Goal: Task Accomplishment & Management: Manage account settings

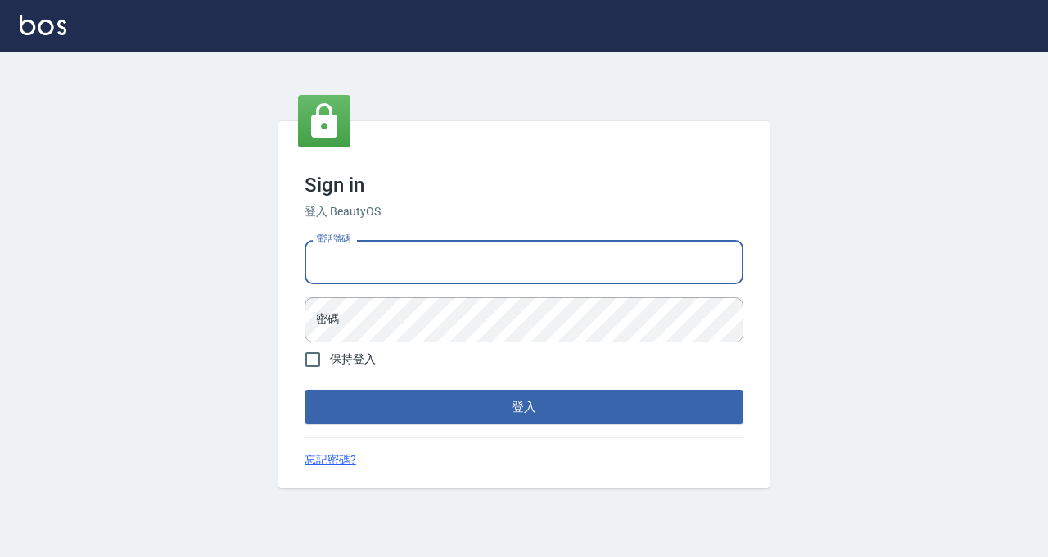
type input "0422211177"
click at [524, 406] on button "登入" at bounding box center [524, 407] width 439 height 34
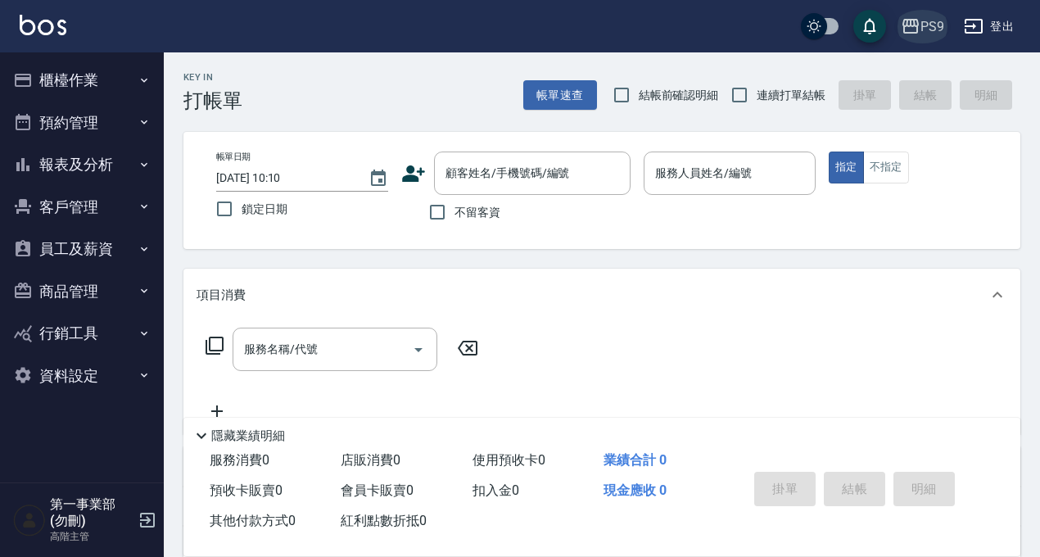
click at [939, 23] on div "PS9" at bounding box center [932, 26] width 24 height 20
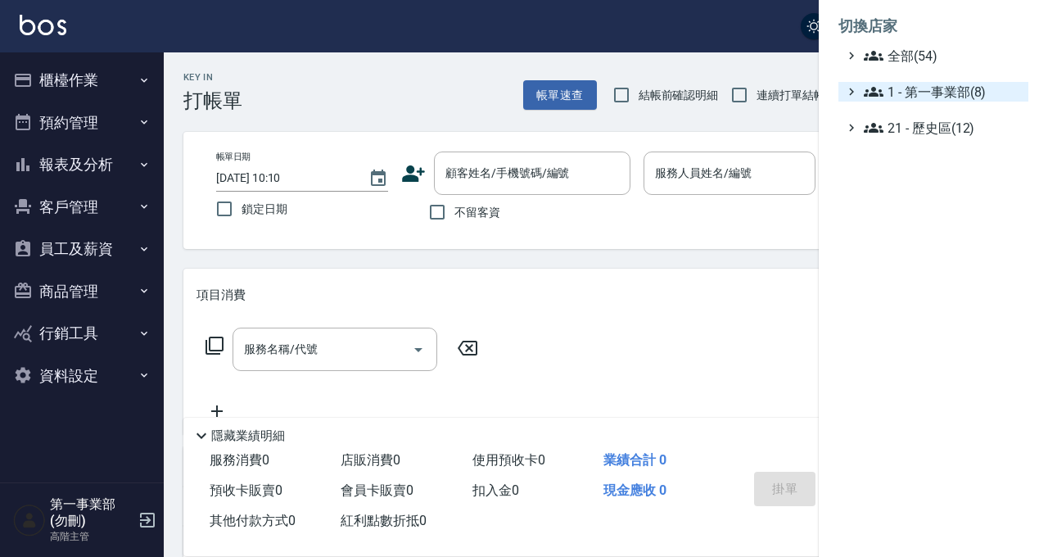
click at [933, 100] on span "1 - 第一事業部(8)" at bounding box center [943, 92] width 158 height 20
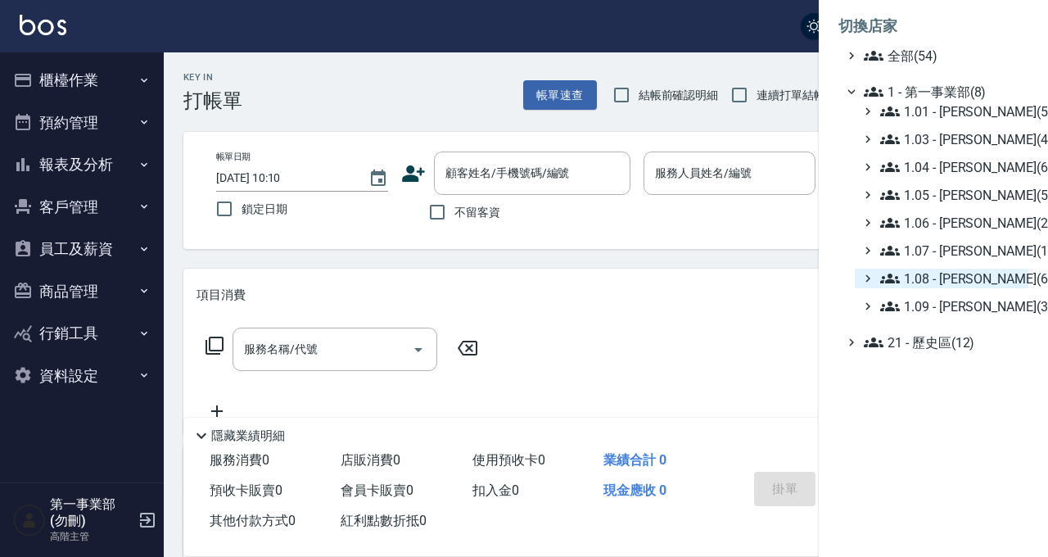
click at [987, 280] on span "1.08 - 張晉瑋(6)" at bounding box center [951, 279] width 142 height 20
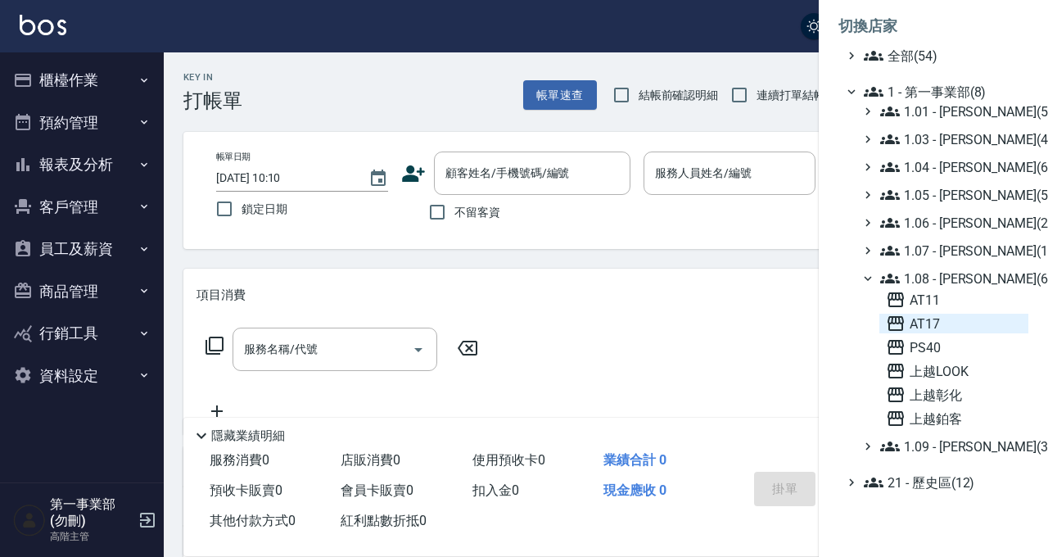
click at [947, 324] on span "AT17" at bounding box center [954, 324] width 136 height 20
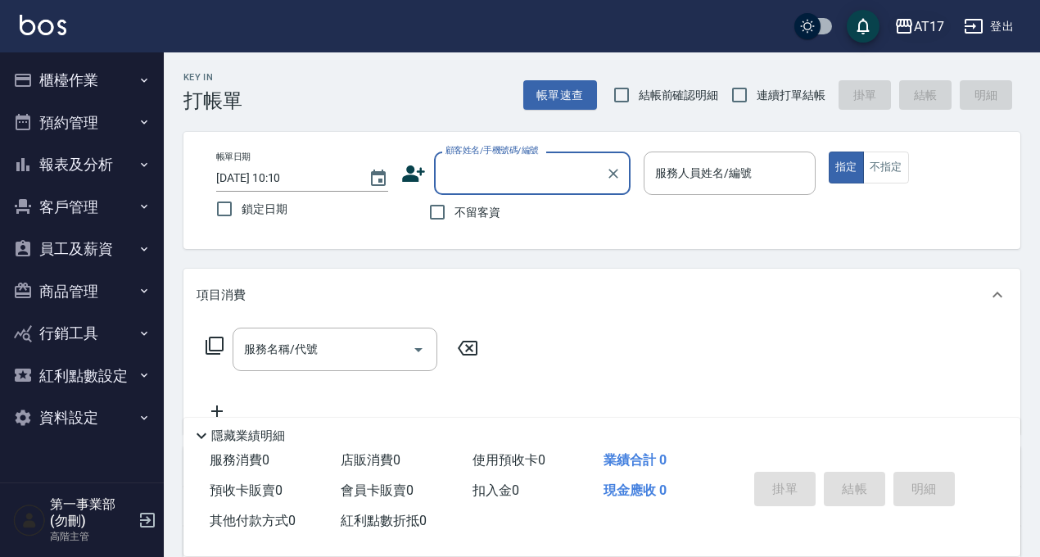
click at [931, 34] on div "AT17" at bounding box center [929, 26] width 30 height 20
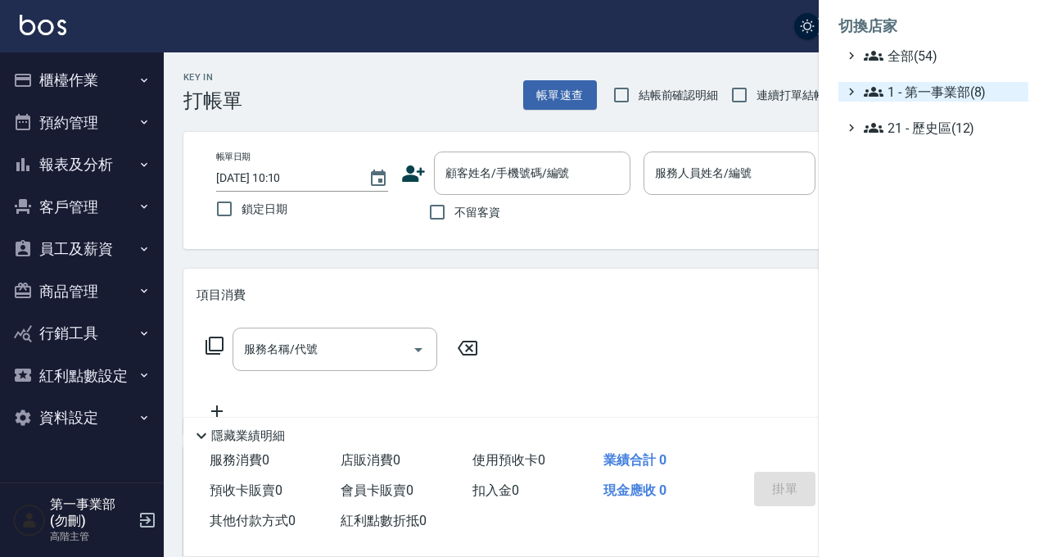
click at [956, 92] on span "1 - 第一事業部(8)" at bounding box center [943, 92] width 158 height 20
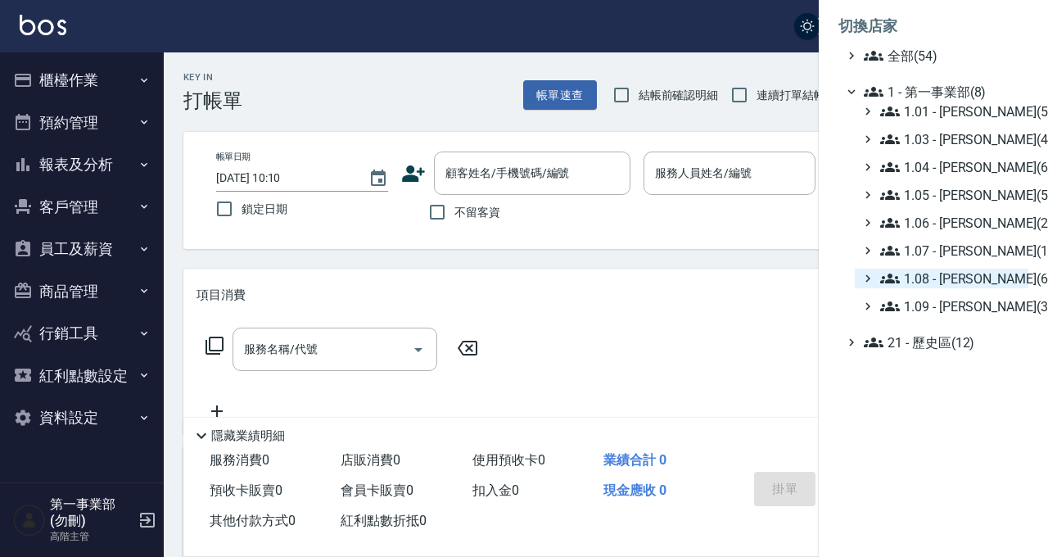
click at [985, 285] on span "1.08 - 張晉瑋(6)" at bounding box center [951, 279] width 142 height 20
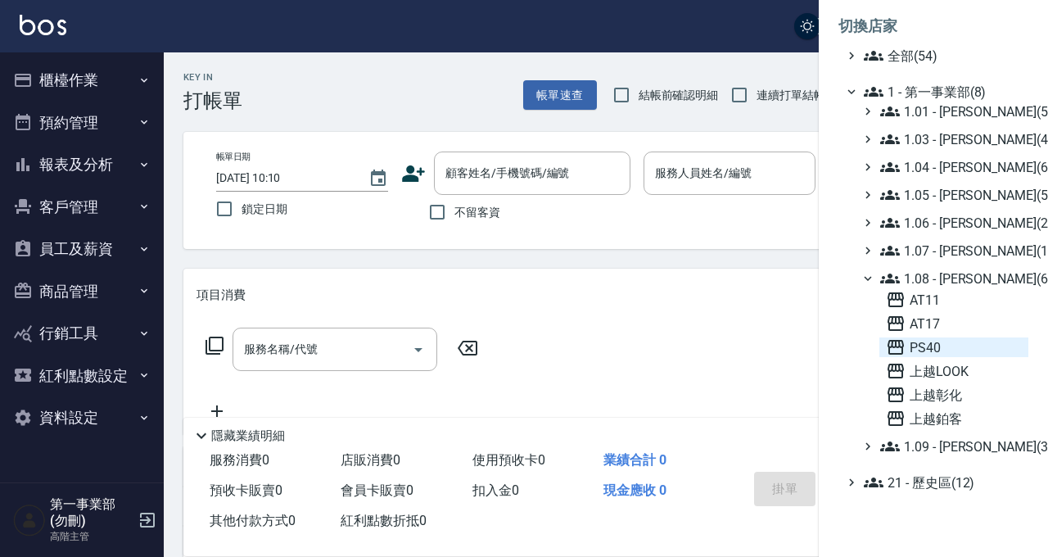
click at [947, 342] on span "PS40" at bounding box center [954, 347] width 136 height 20
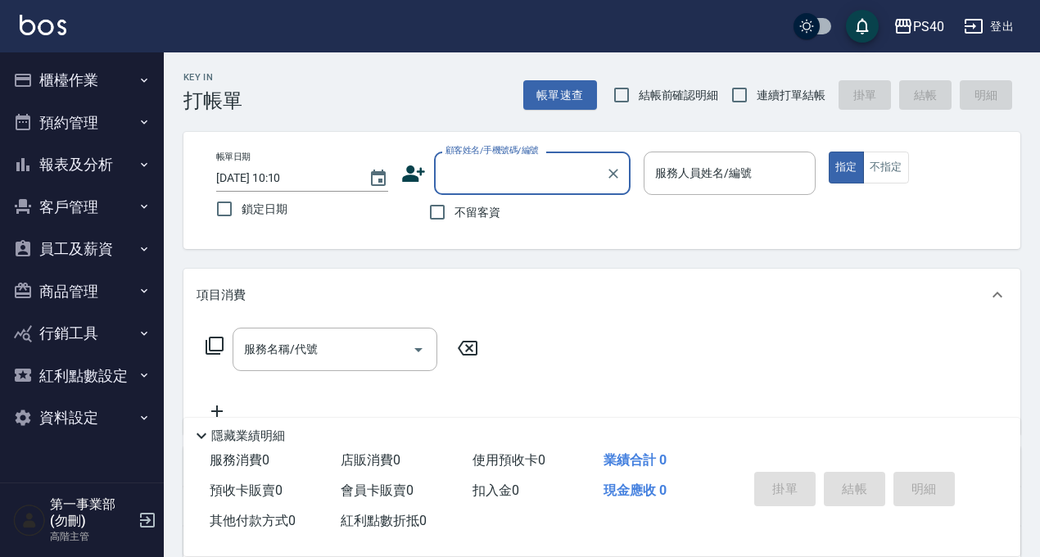
click at [142, 207] on icon "button" at bounding box center [144, 206] width 13 height 13
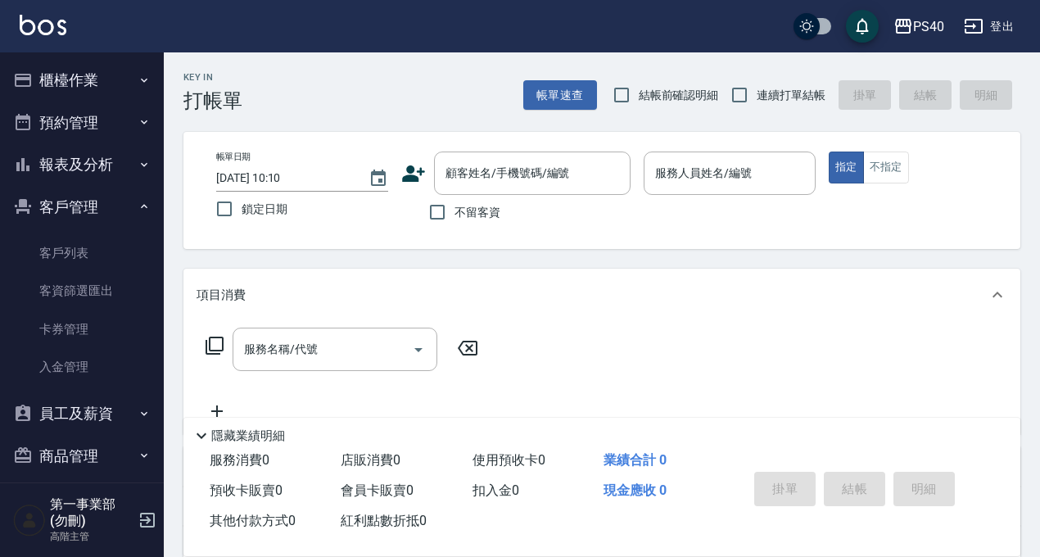
click at [139, 222] on button "客戶管理" at bounding box center [82, 207] width 151 height 43
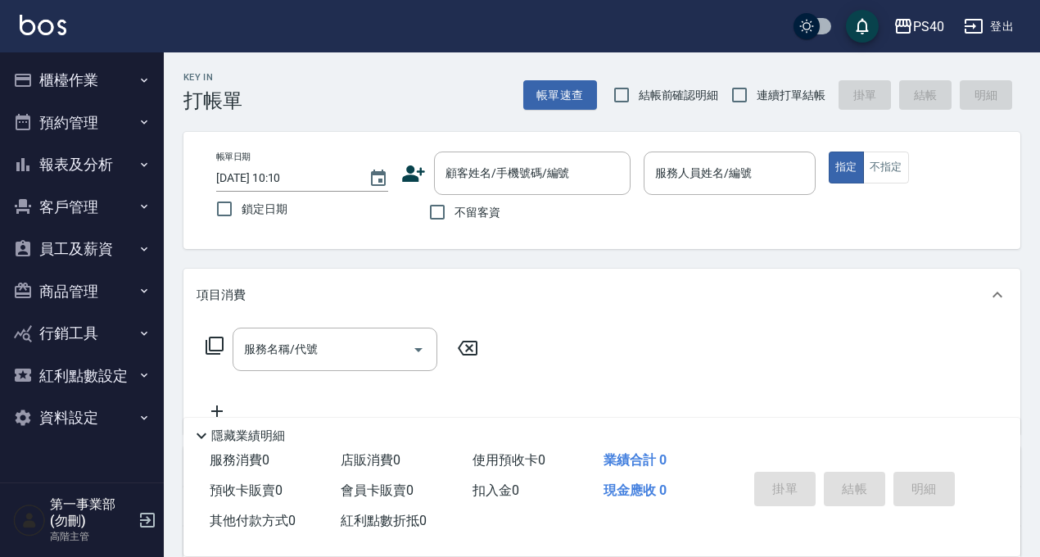
click at [137, 248] on button "員工及薪資" at bounding box center [82, 249] width 151 height 43
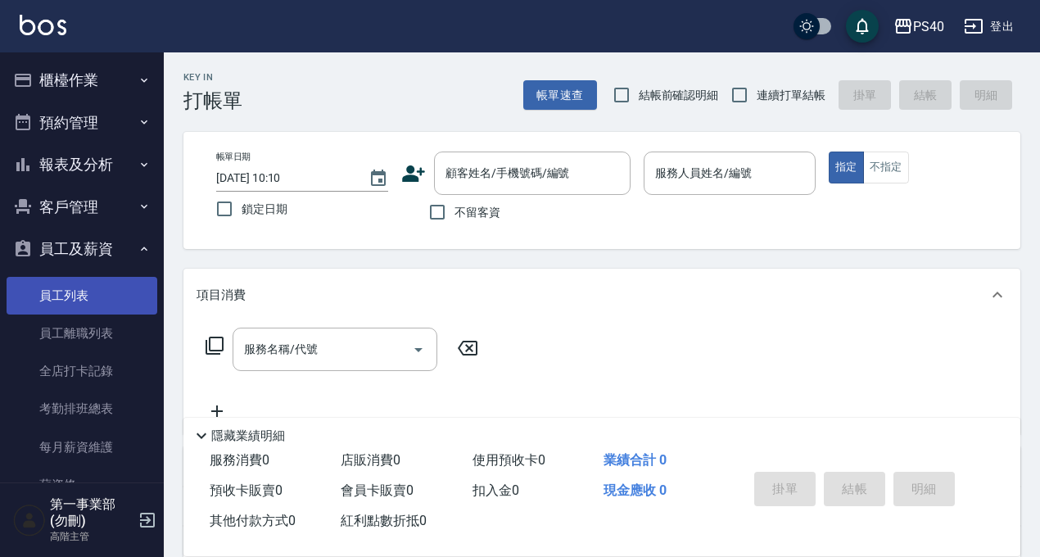
click at [96, 286] on link "員工列表" at bounding box center [82, 296] width 151 height 38
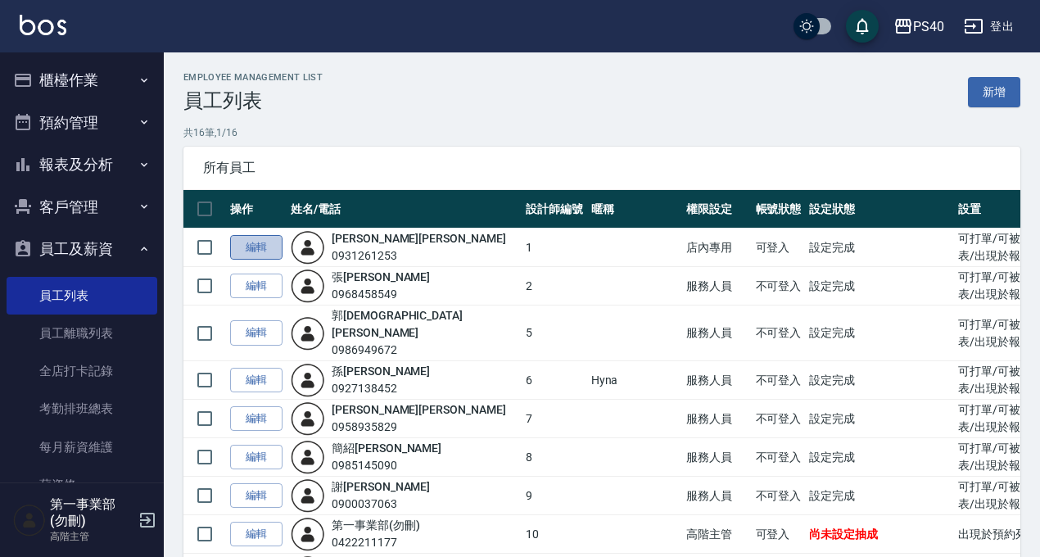
click at [246, 246] on link "編輯" at bounding box center [256, 247] width 52 height 25
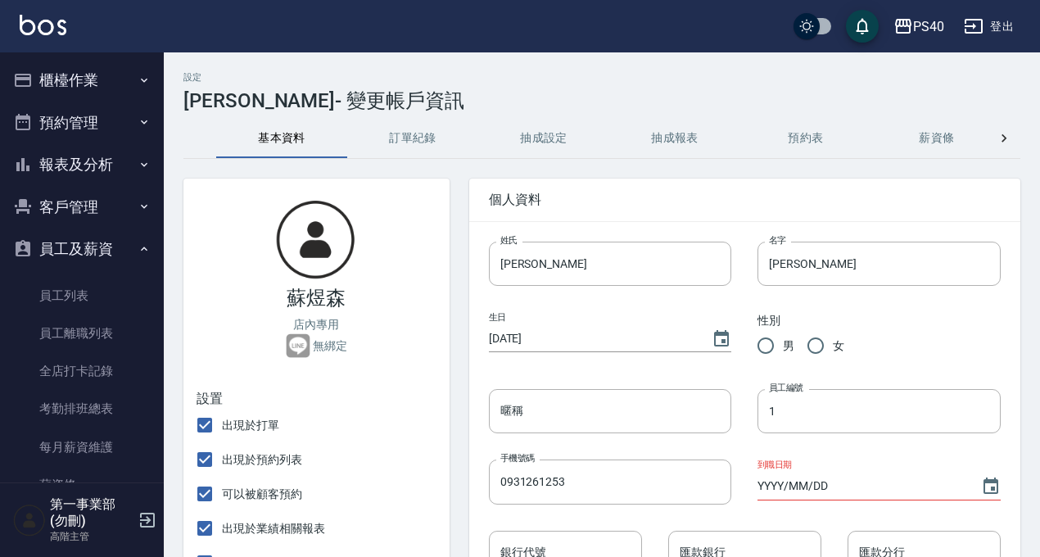
click at [432, 141] on button "訂單紀錄" at bounding box center [412, 138] width 131 height 39
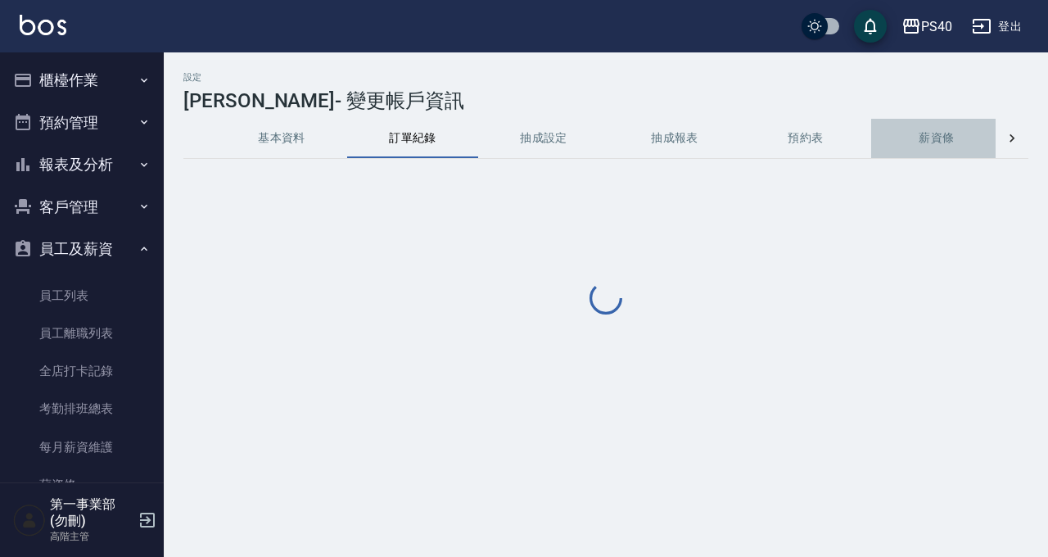
click at [988, 141] on button "薪資條" at bounding box center [936, 138] width 131 height 39
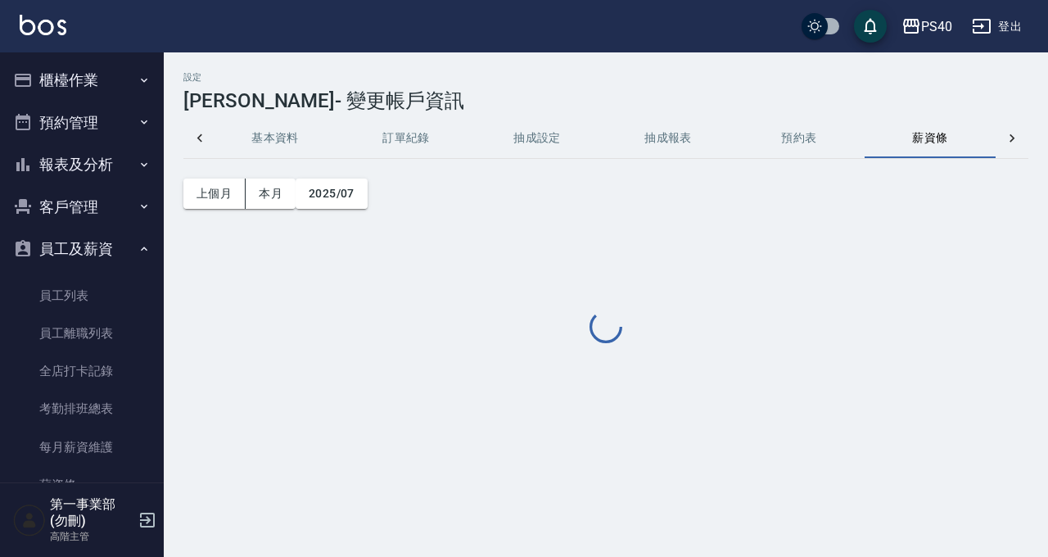
click at [1001, 140] on div at bounding box center [1012, 138] width 33 height 39
click at [1006, 140] on div "基本資料 訂單紀錄 抽成設定 抽成報表 預約表 薪資條 薪資加扣項 密碼與安全 打卡紀錄" at bounding box center [605, 138] width 845 height 39
click at [795, 127] on button "密碼與安全" at bounding box center [799, 138] width 131 height 39
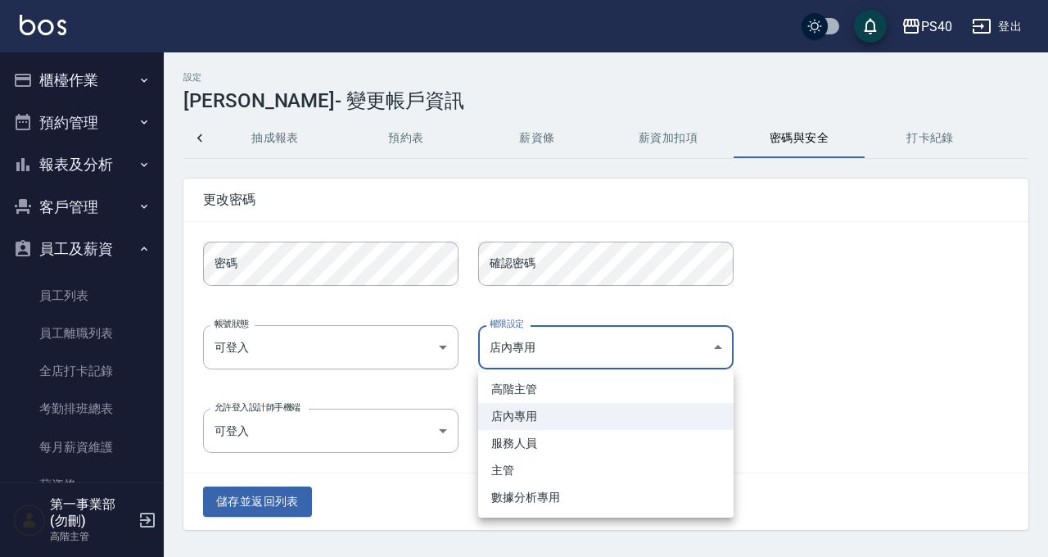
click at [572, 348] on body "PS40 登出 櫃檯作業 打帳單 帳單列表 掛單列表 座位開單 營業儀表板 現金收支登錄 高階收支登錄 材料自購登錄 每日結帳 排班表 現場電腦打卡 掃碼打卡…" at bounding box center [524, 278] width 1048 height 557
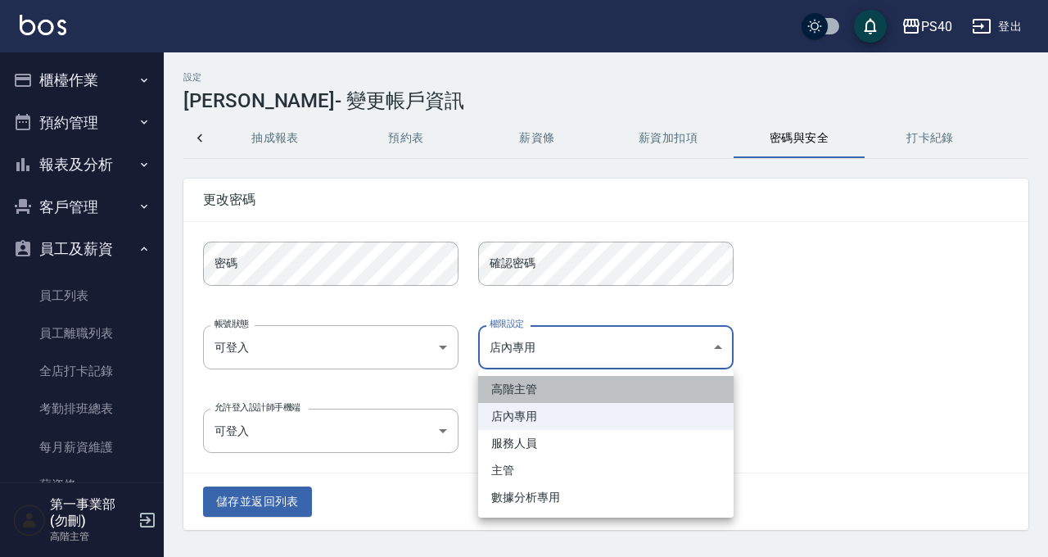
click at [547, 397] on li "高階主管" at bounding box center [605, 389] width 255 height 27
type input "22b60ea3-e0ab-4ca4-bd16-6f5b029e597c"
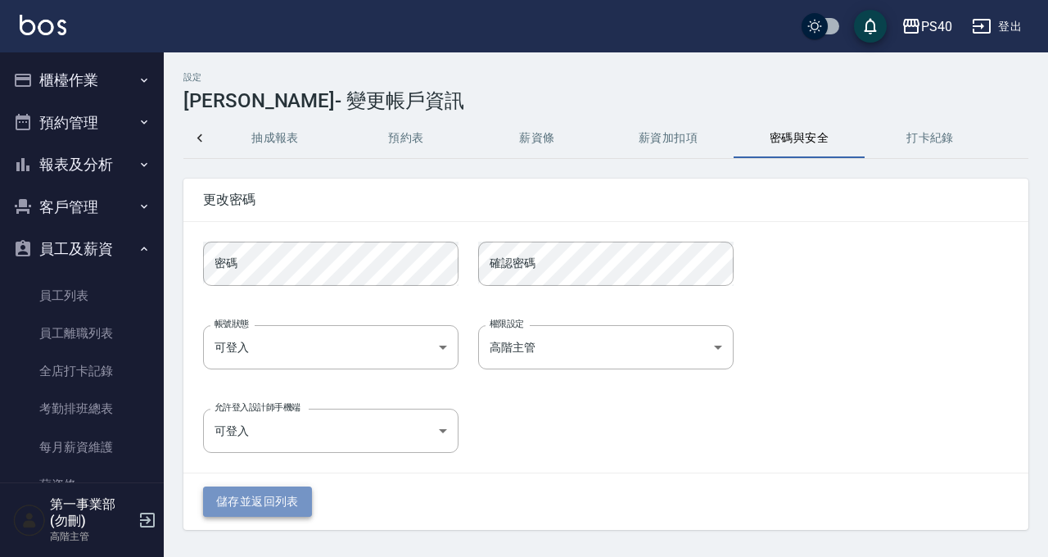
click at [260, 499] on button "儲存並返回列表" at bounding box center [257, 501] width 109 height 30
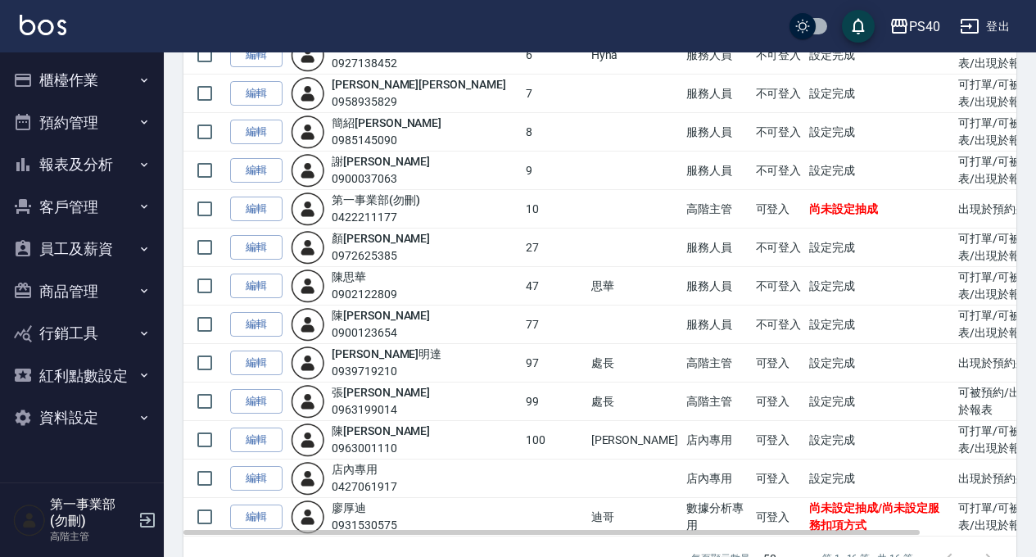
scroll to position [351, 0]
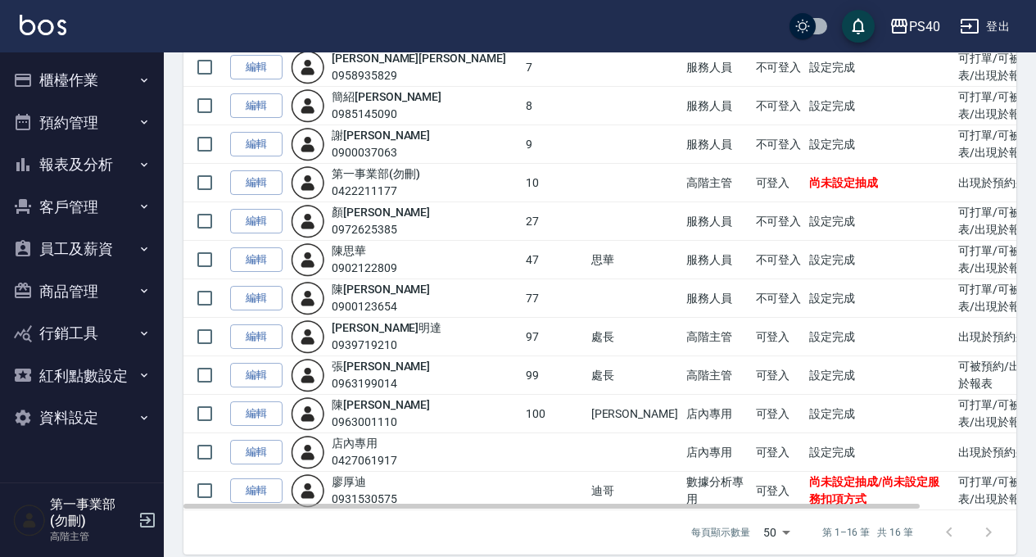
click at [404, 403] on div "陳 宗志 0963001110" at bounding box center [404, 413] width 227 height 34
